Goal: Navigation & Orientation: Find specific page/section

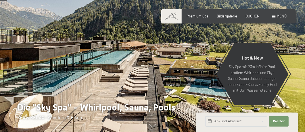
scroll to position [52, 0]
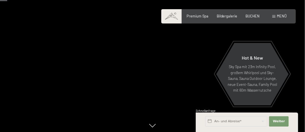
drag, startPoint x: 140, startPoint y: 82, endPoint x: 89, endPoint y: 61, distance: 54.7
click at [89, 61] on div at bounding box center [76, 41] width 153 height 187
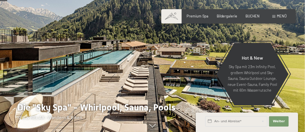
click at [128, 83] on div at bounding box center [76, 41] width 153 height 187
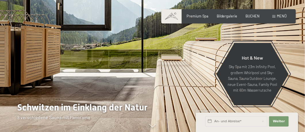
click at [159, 77] on div at bounding box center [229, 41] width 153 height 187
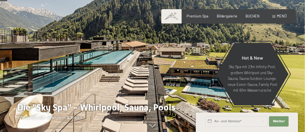
click at [134, 59] on div at bounding box center [76, 41] width 153 height 187
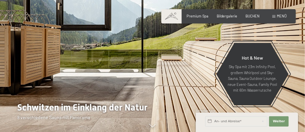
click at [143, 62] on div at bounding box center [76, 41] width 153 height 187
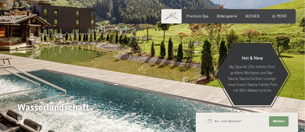
click at [149, 60] on div at bounding box center [76, 41] width 153 height 187
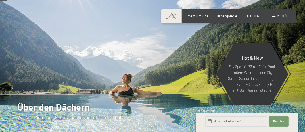
click at [150, 61] on div at bounding box center [76, 41] width 153 height 187
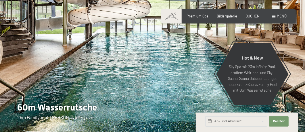
click at [150, 61] on div at bounding box center [76, 41] width 153 height 187
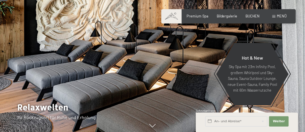
click at [149, 61] on div at bounding box center [76, 41] width 153 height 187
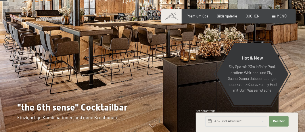
click at [149, 61] on div at bounding box center [76, 41] width 153 height 187
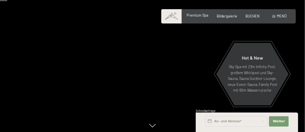
click at [195, 16] on span "Premium Spa" at bounding box center [198, 15] width 22 height 5
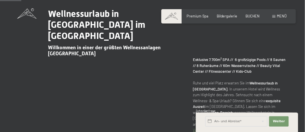
scroll to position [209, 0]
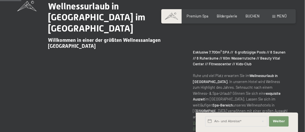
click at [279, 17] on span "Menü" at bounding box center [282, 16] width 10 height 5
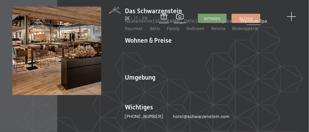
click at [289, 17] on span at bounding box center [290, 16] width 9 height 9
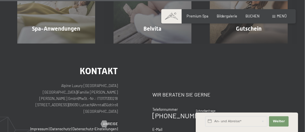
scroll to position [2411, 0]
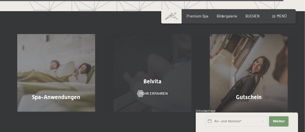
click at [166, 78] on div "Belvita" at bounding box center [152, 82] width 96 height 8
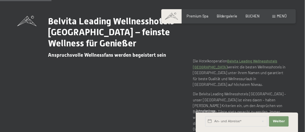
scroll to position [78, 0]
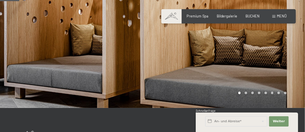
drag, startPoint x: 211, startPoint y: 59, endPoint x: 83, endPoint y: 65, distance: 128.0
click at [83, 108] on div at bounding box center [152, 108] width 305 height 0
click at [247, 94] on div "Carousel Page 2" at bounding box center [245, 93] width 3 height 3
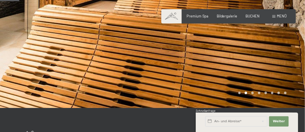
click at [285, 54] on div at bounding box center [229, 15] width 153 height 187
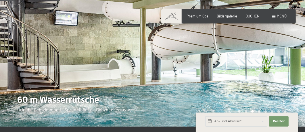
scroll to position [52, 0]
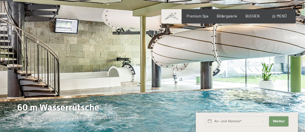
click at [284, 69] on div at bounding box center [229, 41] width 153 height 187
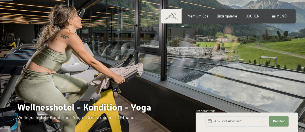
click at [282, 73] on div at bounding box center [229, 41] width 153 height 187
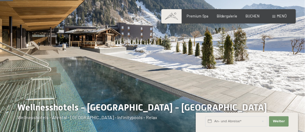
click at [280, 77] on div at bounding box center [229, 41] width 153 height 187
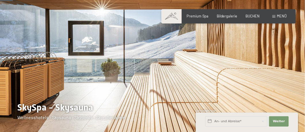
click at [277, 78] on div at bounding box center [229, 41] width 153 height 187
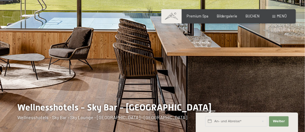
click at [267, 77] on div at bounding box center [229, 41] width 153 height 187
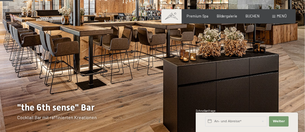
click at [267, 77] on div at bounding box center [229, 41] width 153 height 187
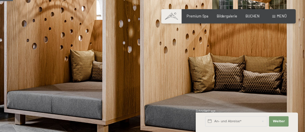
click at [267, 77] on div at bounding box center [229, 41] width 153 height 187
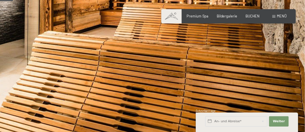
click at [267, 77] on div at bounding box center [229, 41] width 153 height 187
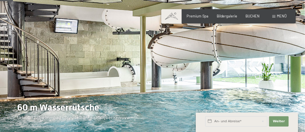
click at [271, 74] on div at bounding box center [229, 41] width 153 height 187
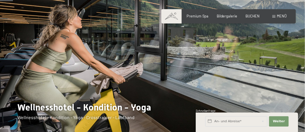
click at [271, 76] on div at bounding box center [229, 41] width 153 height 187
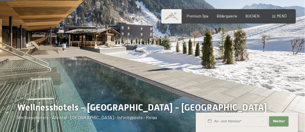
click at [271, 76] on div at bounding box center [229, 41] width 153 height 187
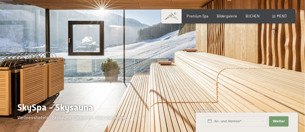
click at [196, 18] on div "Premium Spa" at bounding box center [198, 16] width 22 height 5
click at [195, 14] on span "Premium Spa" at bounding box center [198, 15] width 22 height 5
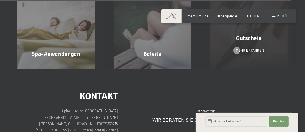
scroll to position [2377, 0]
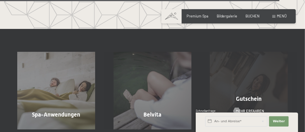
click at [228, 95] on div "Gutschein" at bounding box center [249, 99] width 96 height 8
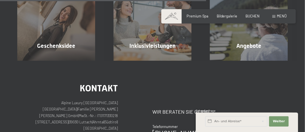
scroll to position [322, 0]
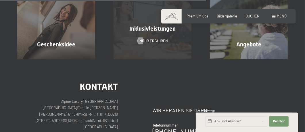
click at [138, 46] on div "Inklusivleistungen Mehr erfahren" at bounding box center [152, 21] width 96 height 78
